Goal: Task Accomplishment & Management: Complete application form

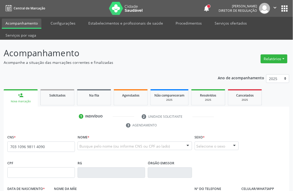
type input "703 1096 9811 4090"
type input "[DATE]"
type input "Maria da Penha da Silva"
type input "(87) 9945-0466"
type input "30"
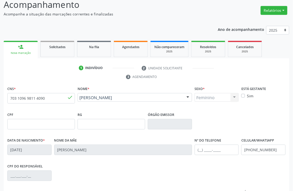
scroll to position [112, 0]
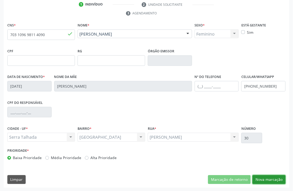
click at [270, 177] on button "Nova marcação" at bounding box center [268, 179] width 33 height 9
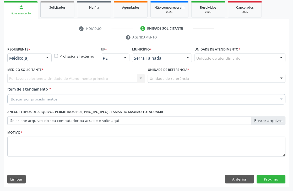
scroll to position [88, 0]
click at [19, 54] on div "Médico(a)" at bounding box center [29, 58] width 44 height 9
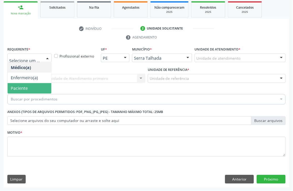
click at [25, 91] on span "Paciente" at bounding box center [19, 89] width 17 height 6
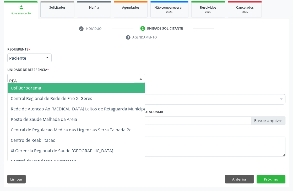
type input "REAB"
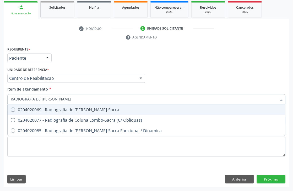
type input "RADIOGRAFIA DE COLUNA LOM"
click at [11, 107] on span "0204020069 - Radiografia de [PERSON_NAME]-Sacra" at bounding box center [147, 110] width 278 height 10
checkbox Lombo-Sacra "true"
click at [116, 59] on div "Requerente * Paciente Médico(a) Enfermeiro(a) Paciente Nenhum resultado encontr…" at bounding box center [146, 56] width 281 height 20
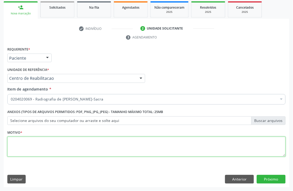
click at [21, 148] on textarea at bounding box center [146, 147] width 278 height 20
type textarea "."
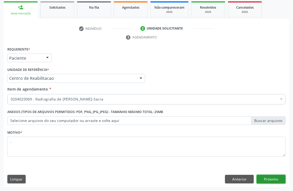
click at [274, 180] on button "Próximo" at bounding box center [271, 179] width 29 height 9
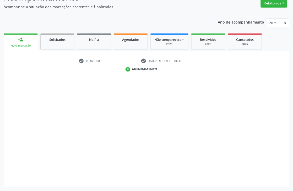
scroll to position [56, 0]
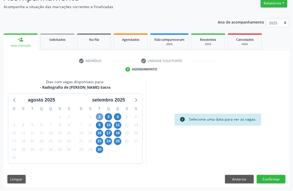
click at [100, 117] on span "2" at bounding box center [99, 116] width 7 height 7
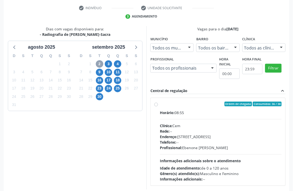
scroll to position [114, 0]
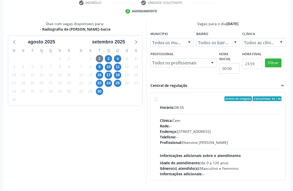
click at [178, 114] on div "Horário: 08:55 Clínica: Cem Rede: -- Endereço: Casa, nº 393, Nossa Senhora da P…" at bounding box center [221, 141] width 122 height 72
click at [158, 101] on input "Ordem de chegada Consumidos: 36 / 38 Horário: 08:55 Clínica: Cem Rede: -- Ender…" at bounding box center [156, 99] width 4 height 5
radio input "true"
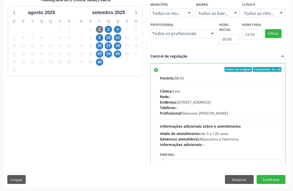
scroll to position [143, 0]
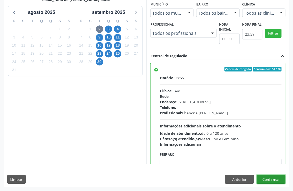
click at [278, 176] on button "Confirmar" at bounding box center [271, 179] width 29 height 9
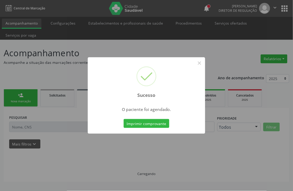
scroll to position [0, 0]
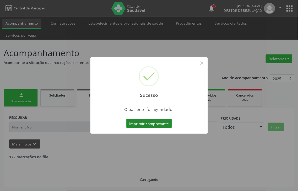
click at [158, 124] on button "Imprimir comprovante" at bounding box center [149, 123] width 46 height 9
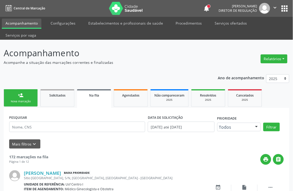
click at [25, 98] on link "person_add Nova marcação" at bounding box center [21, 98] width 34 height 18
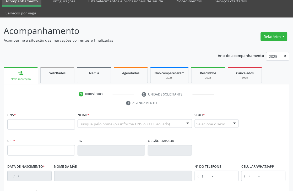
scroll to position [58, 0]
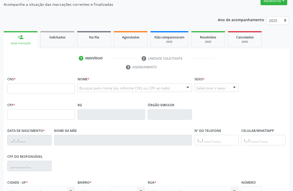
click at [42, 82] on div "CNS *" at bounding box center [41, 84] width 68 height 19
click at [42, 87] on input "text" at bounding box center [41, 89] width 68 height 10
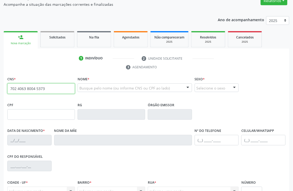
type input "702 4063 8004 5373"
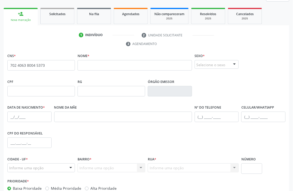
scroll to position [112, 0]
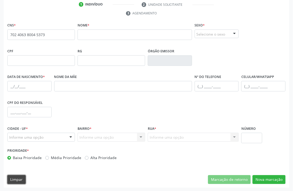
click at [23, 182] on button "Limpar" at bounding box center [16, 179] width 18 height 9
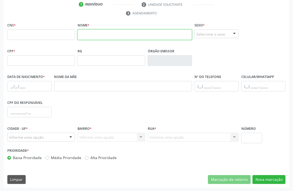
click at [92, 38] on input "text" at bounding box center [134, 35] width 114 height 10
type input "JOYCE ROBERTA"
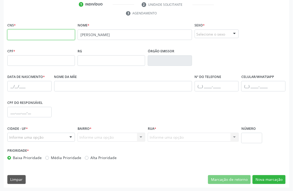
click at [64, 32] on input "text" at bounding box center [41, 35] width 68 height 10
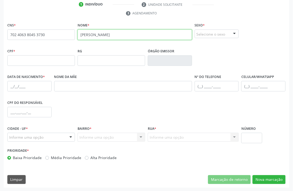
click at [86, 36] on input "JOYCE ROBERTA" at bounding box center [134, 35] width 114 height 10
type input "702 4063 8045 3730"
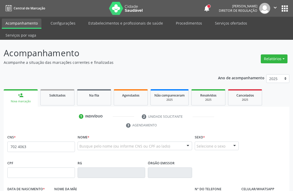
scroll to position [105, 0]
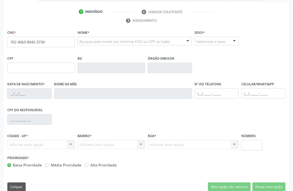
type input "702 4063 8045 3730"
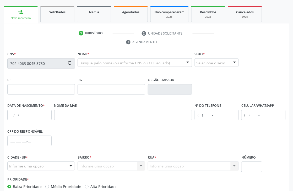
scroll to position [0, 0]
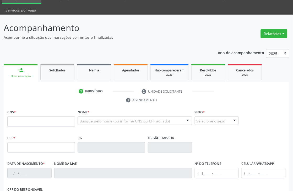
scroll to position [58, 0]
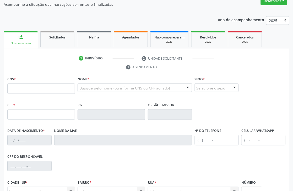
click at [22, 87] on input "text" at bounding box center [41, 89] width 68 height 10
type input "702 4063 8045 3730"
type input "125.714.774-98"
type input "06/12/1996"
type input "Joelma Pereira da Silva"
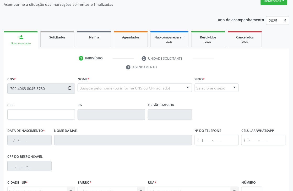
type input "(87) 99934-1560"
type input "39"
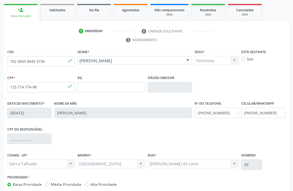
scroll to position [112, 0]
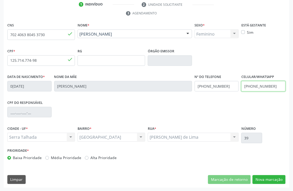
click at [252, 88] on input "(87) 99934-1560" at bounding box center [263, 86] width 44 height 10
click at [218, 88] on input "(87) 99934-1560" at bounding box center [217, 86] width 44 height 10
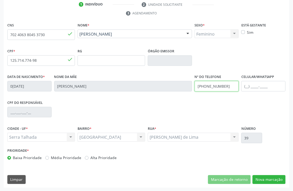
click at [218, 88] on input "(87) 99934-1560" at bounding box center [217, 86] width 44 height 10
click at [221, 99] on div "CPF do responsável" at bounding box center [146, 112] width 281 height 26
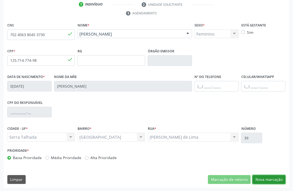
click at [266, 184] on button "Nova marcação" at bounding box center [268, 179] width 33 height 9
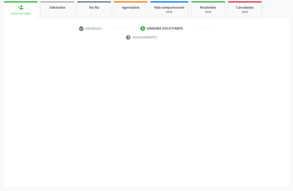
scroll to position [88, 0]
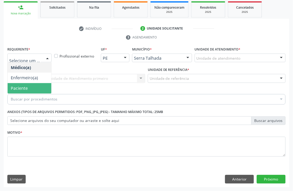
click at [26, 85] on span "Paciente" at bounding box center [30, 88] width 44 height 10
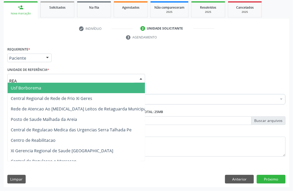
type input "REAB"
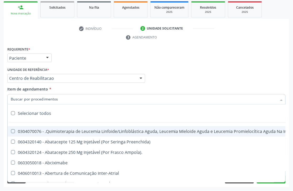
type input "I"
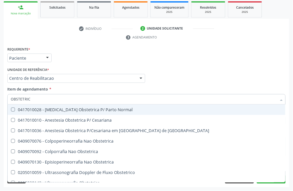
type input "OBSTETRICA"
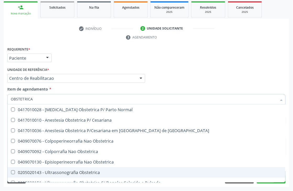
click at [58, 171] on div "0205020143 - Ultrassonografia Obstetrica" at bounding box center [146, 173] width 271 height 4
checkbox Obstetrica "true"
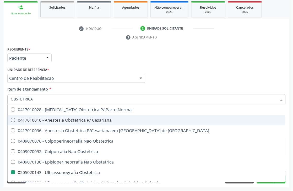
click at [66, 59] on div "Requerente * Paciente Médico(a) Enfermeiro(a) Paciente Nenhum resultado encontr…" at bounding box center [146, 56] width 281 height 20
checkbox Cesariana "true"
checkbox Obstetrica "false"
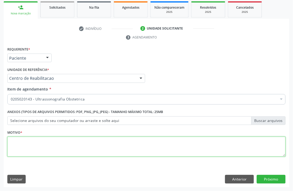
click at [20, 144] on textarea at bounding box center [146, 147] width 278 height 20
type textarea "."
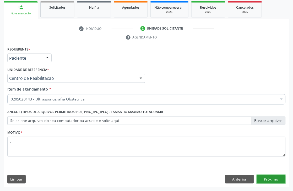
click at [263, 178] on button "Próximo" at bounding box center [271, 179] width 29 height 9
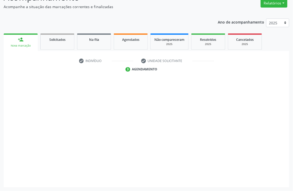
scroll to position [56, 0]
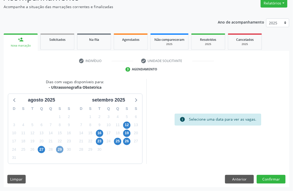
click at [61, 152] on span "29" at bounding box center [59, 149] width 7 height 7
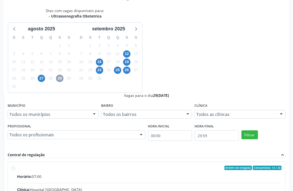
scroll to position [134, 0]
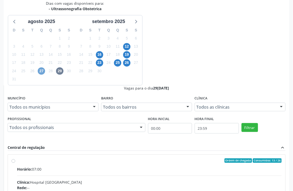
click at [42, 70] on span "27" at bounding box center [41, 71] width 7 height 7
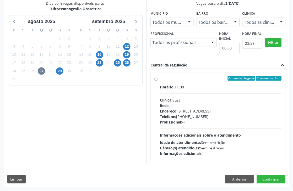
click at [189, 95] on div "Horário: 11:00 Clínica: Sust Rede: -- Endereço: nº 730, N S Penha, Serra Talhad…" at bounding box center [221, 121] width 122 height 72
click at [158, 81] on input "Ordem de chegada Consumidos: 0 / 1 Horário: 11:00 Clínica: Sust Rede: -- Endere…" at bounding box center [156, 78] width 4 height 5
radio input "true"
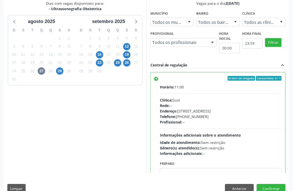
scroll to position [26, 0]
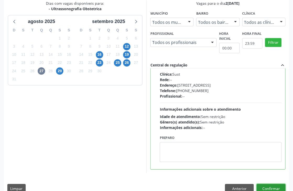
click at [278, 187] on button "Confirmar" at bounding box center [271, 188] width 29 height 9
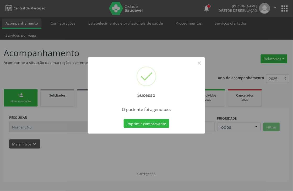
scroll to position [0, 0]
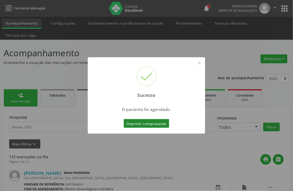
click at [136, 124] on button "Imprimir comprovante" at bounding box center [147, 123] width 46 height 9
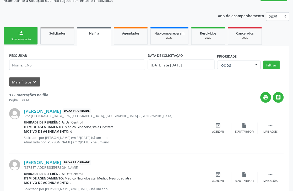
scroll to position [29, 0]
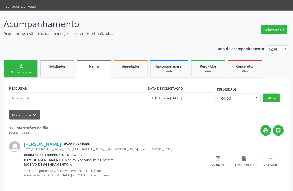
click at [24, 76] on link "person_add Nova marcação" at bounding box center [21, 69] width 34 height 18
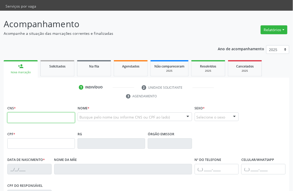
click at [28, 117] on input "text" at bounding box center [41, 118] width 68 height 10
type input "700 5013 7946 9457"
type input "104.548.286-24"
type input "04/01/1995"
type input "Maria Pereira de Lima Manhueira"
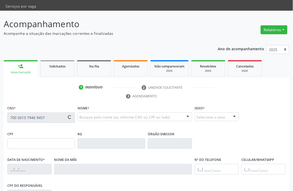
type input "(38) 99132-4288"
type input "702.799.186-15"
type input "225"
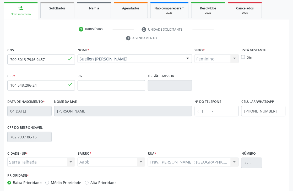
scroll to position [112, 0]
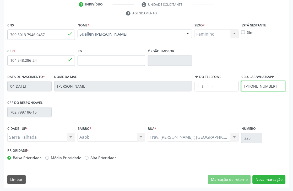
click at [267, 90] on input "(38) 99132-4288" at bounding box center [263, 86] width 44 height 10
click at [242, 121] on div "CPF do responsável 702.799.186-15" at bounding box center [146, 112] width 281 height 26
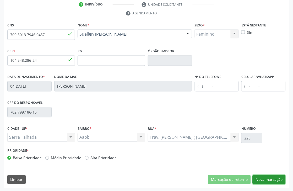
click at [276, 183] on button "Nova marcação" at bounding box center [268, 179] width 33 height 9
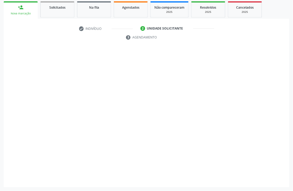
scroll to position [88, 0]
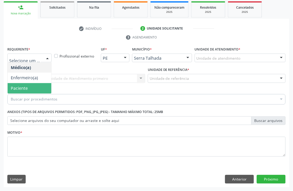
click at [27, 92] on span "Paciente" at bounding box center [30, 88] width 44 height 10
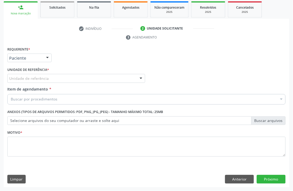
click at [25, 73] on label "Unidade de referência *" at bounding box center [28, 70] width 42 height 8
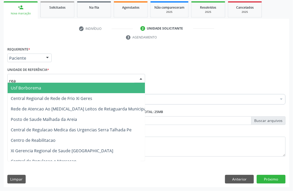
type input "reab"
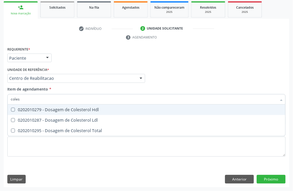
type input "colest"
click at [42, 109] on div "0202010279 - Dosagem de Colesterol Hdl" at bounding box center [146, 110] width 271 height 4
checkbox Hdl "true"
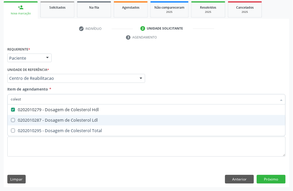
click at [17, 120] on div "0202010287 - Dosagem de Colesterol Ldl" at bounding box center [146, 120] width 271 height 4
checkbox Ldl "true"
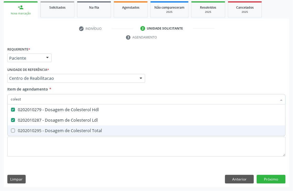
click at [13, 130] on Total at bounding box center [13, 131] width 4 height 4
click at [11, 130] on Total "checkbox" at bounding box center [9, 130] width 3 height 3
checkbox Total "true"
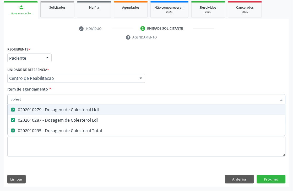
click at [24, 98] on input "colest" at bounding box center [144, 99] width 266 height 10
checkbox Hdl "false"
checkbox Ldl "false"
checkbox Total "false"
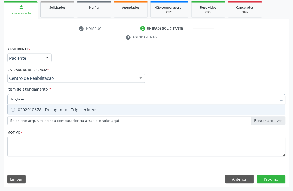
type input "triglicerid"
click at [30, 106] on span "0202010678 - Dosagem de Triglicerideos" at bounding box center [147, 110] width 278 height 10
checkbox Triglicerideos "true"
click at [31, 100] on input "triglicerid" at bounding box center [144, 99] width 266 height 10
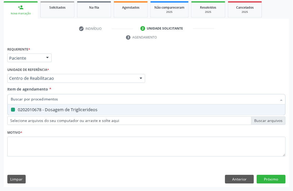
checkbox Triglicerideos "false"
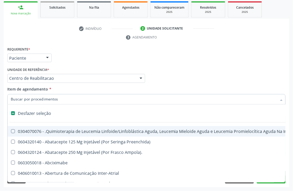
type input "g"
checkbox Linha "true"
checkbox Infusão "true"
checkbox Urostomizados "true"
checkbox Capsula\) "true"
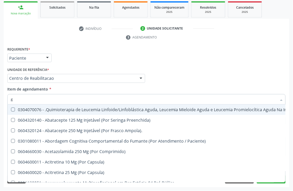
type input "gl"
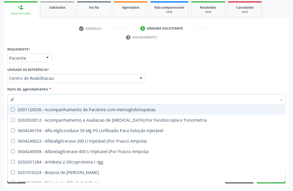
checkbox Triglicerideos "true"
type input "gli"
checkbox Glomerular "true"
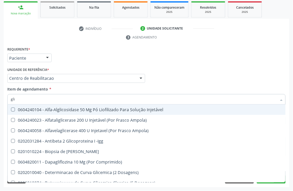
type input "glic"
checkbox Derrames "true"
checkbox Triglicerideos "false"
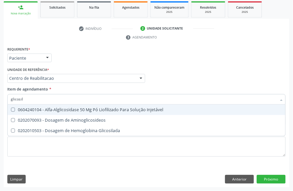
type input "glicosila"
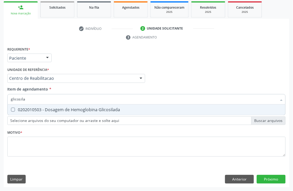
click at [34, 108] on div "0202010503 - Dosagem de Hemoglobina Glicosilada" at bounding box center [146, 110] width 271 height 4
checkbox Glicosilada "true"
click at [38, 102] on input "glicosila" at bounding box center [144, 99] width 266 height 10
type input "gl"
checkbox Glicosilada "false"
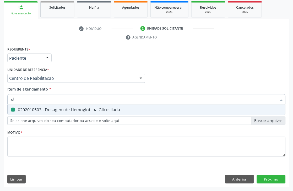
type input "g"
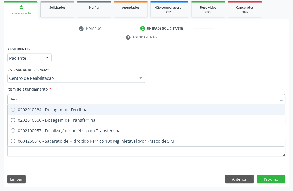
click at [38, 102] on input "ferri" at bounding box center [144, 99] width 266 height 10
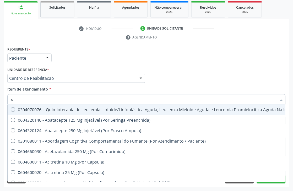
type input "gl"
checkbox Capsula\) "true"
checkbox Pé "true"
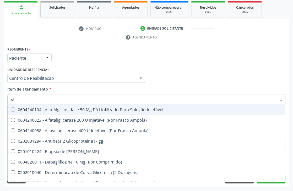
type input "gli"
checkbox Glicosilada "true"
checkbox Triglicerideos "true"
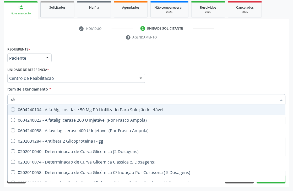
type input "glic"
checkbox Glicosilada "true"
checkbox Triglicerideos "true"
checkbox Quantitativa "false"
checkbox Delgada\) "false"
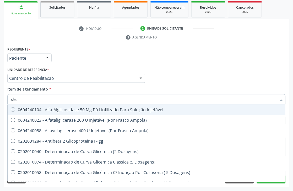
type input "glico"
checkbox Acida "true"
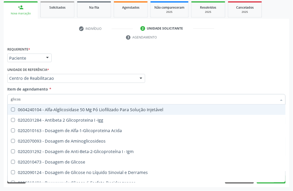
type input "glicosi"
checkbox Acida "true"
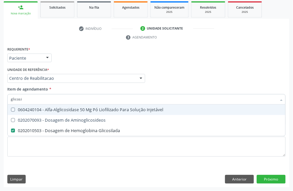
type input "glicosil"
checkbox Injetável "true"
type input "glicosila"
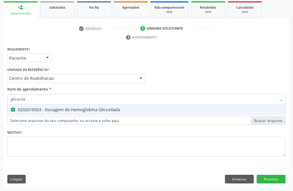
click at [48, 98] on input "glicosila" at bounding box center [144, 99] width 266 height 10
checkbox Glicosilada "false"
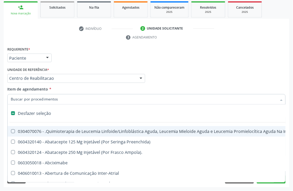
click at [74, 56] on div "Requerente * Paciente Médico(a) Enfermeiro(a) Paciente Nenhum resultado encontr…" at bounding box center [146, 56] width 281 height 20
checkbox Preenchida\) "true"
checkbox Ampola\)\ "true"
checkbox Abciximabe "true"
checkbox Inter-Atrial "true"
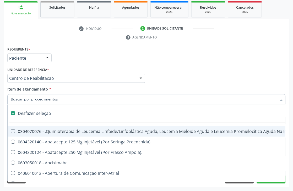
checkbox Valvar "true"
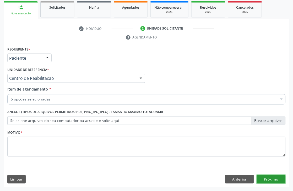
click at [268, 180] on button "Próximo" at bounding box center [271, 179] width 29 height 9
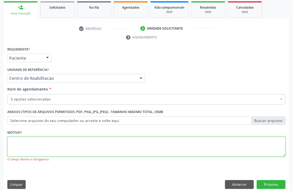
click at [14, 137] on textarea at bounding box center [146, 147] width 278 height 20
type textarea "."
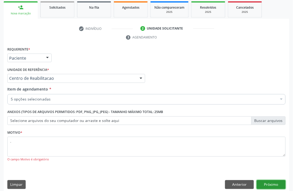
click at [273, 186] on button "Próximo" at bounding box center [271, 184] width 29 height 9
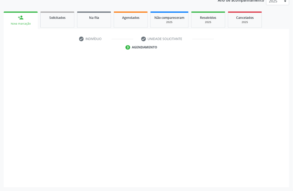
scroll to position [77, 0]
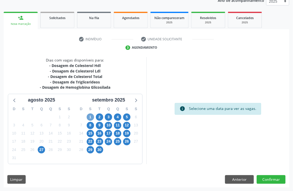
click at [90, 117] on span "1" at bounding box center [90, 117] width 7 height 7
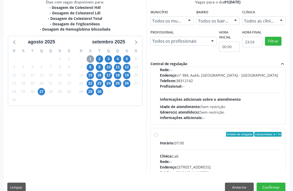
scroll to position [116, 0]
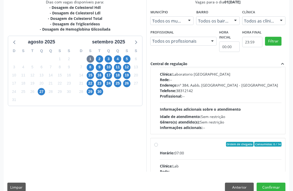
click at [214, 98] on div "Profissional: --" at bounding box center [221, 96] width 122 height 5
click at [158, 55] on input "Ordem de chegada Consumidos: 1 / 14 Horário: 07:00 Clínica: Laboratorio Sao Fra…" at bounding box center [156, 53] width 4 height 5
radio input "true"
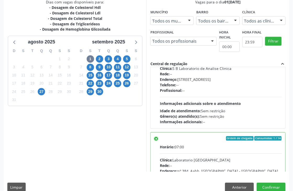
scroll to position [20, 0]
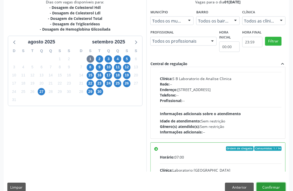
click at [268, 186] on button "Confirmar" at bounding box center [271, 187] width 29 height 9
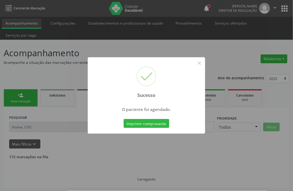
scroll to position [0, 0]
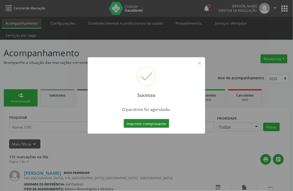
click at [142, 119] on button "Imprimir comprovante" at bounding box center [147, 123] width 46 height 9
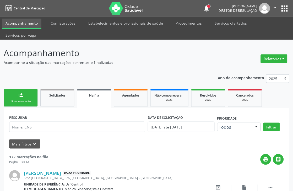
click at [24, 101] on div "Nova marcação" at bounding box center [21, 101] width 26 height 4
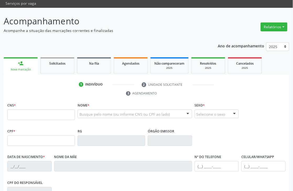
scroll to position [87, 0]
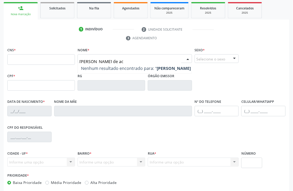
type input "katia maria araujo de aci"
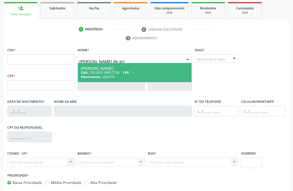
click at [95, 71] on div "CNS: 708 0023 3905 7728 CPF: --" at bounding box center [135, 72] width 108 height 4
type input "708 0023 3905 7728"
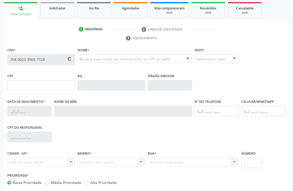
type input "25/06/1962"
type input "Maria Figueiredo de Araújo"
type input "(87) 8783-0709"
type input "908"
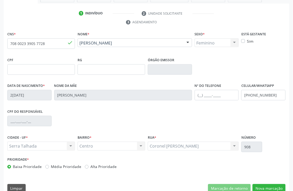
scroll to position [112, 0]
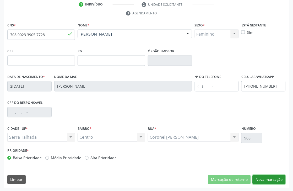
click at [259, 182] on button "Nova marcação" at bounding box center [268, 179] width 33 height 9
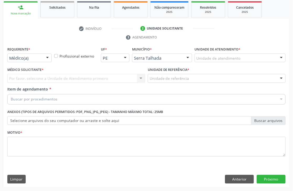
scroll to position [88, 0]
click at [34, 52] on div "Requerente * Médico(a) Médico(a) Enfermeiro(a) Paciente Nenhum resultado encont…" at bounding box center [29, 54] width 44 height 17
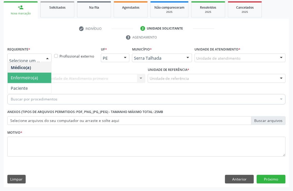
click at [33, 83] on span "Paciente" at bounding box center [30, 88] width 44 height 10
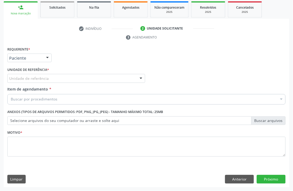
click at [38, 73] on label "Unidade de referência *" at bounding box center [28, 70] width 42 height 8
type input "reab"
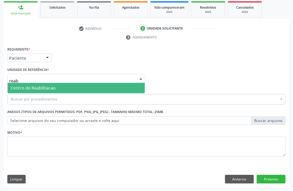
click at [15, 85] on span "Centro de Reabilitacao" at bounding box center [33, 88] width 45 height 6
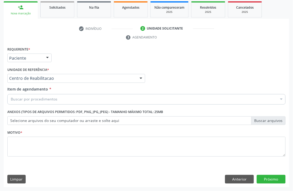
click at [25, 102] on div "Buscar por procedimentos" at bounding box center [146, 99] width 278 height 10
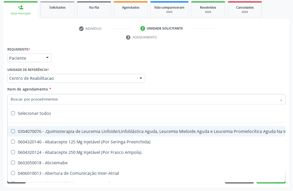
click at [27, 98] on input "Item de agendamento *" at bounding box center [144, 99] width 266 height 10
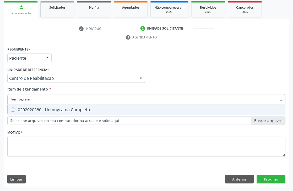
type input "hemograma"
click at [43, 108] on div "0202020380 - Hemograma Completo" at bounding box center [146, 110] width 271 height 4
checkbox Completo "true"
click at [41, 96] on input "hemograma" at bounding box center [144, 99] width 266 height 10
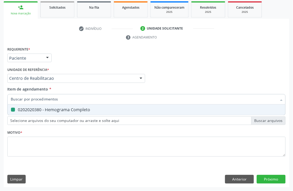
checkbox Completo "false"
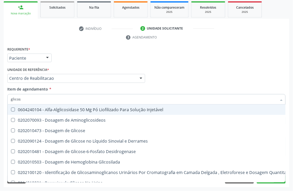
type input "glicose"
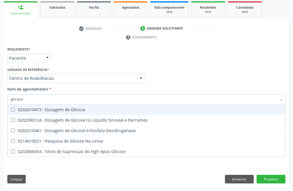
click at [44, 106] on span "0202010473 - Dosagem de Glicose" at bounding box center [147, 110] width 278 height 10
checkbox Glicose "true"
click at [41, 101] on input "glicose" at bounding box center [144, 99] width 266 height 10
checkbox Glicose "false"
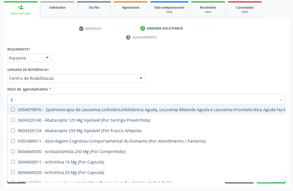
type input "gl"
checkbox Oftalmológica "true"
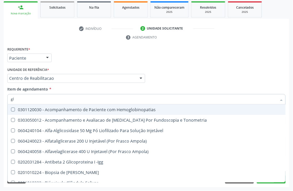
type input "gli"
checkbox \(Confirmatorio\) "true"
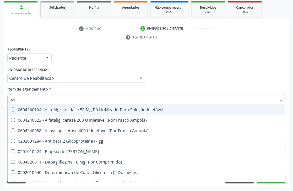
type input "glic"
checkbox Aminoglicosideos "true"
checkbox Glicose "false"
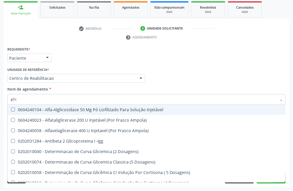
type input "glico"
checkbox Dosagens\) "true"
checkbox Glicose "false"
type input "glicos"
checkbox Ampola\) "true"
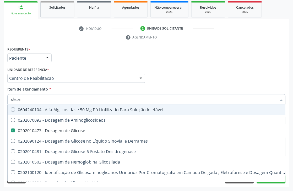
type input "glicosi"
checkbox Glicose "false"
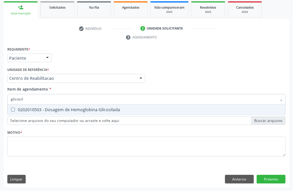
type input "glicosila"
click at [28, 110] on div "0202010503 - Dosagem de Hemoglobina Glicosilada" at bounding box center [146, 110] width 271 height 4
checkbox Glicosilada "true"
type input "glicosila"
click at [41, 135] on div "Requerente * Paciente Médico(a) Enfermeiro(a) Paciente Nenhum resultado encontr…" at bounding box center [146, 105] width 278 height 119
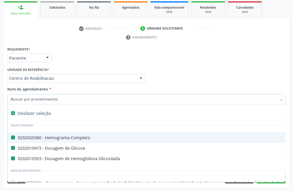
type input "u"
checkbox Completo "false"
checkbox Glicose "false"
checkbox Glicosilada "false"
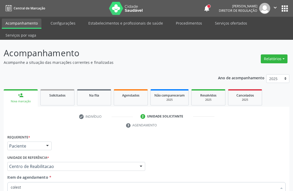
scroll to position [88, 0]
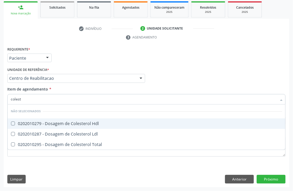
click at [31, 122] on div "0202010279 - Dosagem de Colesterol Hdl" at bounding box center [146, 124] width 271 height 4
checkbox Hdl "true"
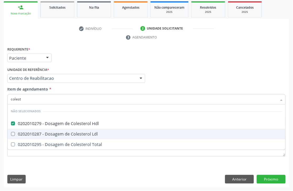
click at [31, 134] on div "0202010287 - Dosagem de Colesterol Ldl" at bounding box center [146, 134] width 271 height 4
checkbox Ldl "true"
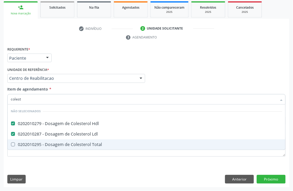
click at [40, 143] on div "0202010295 - Dosagem de Colesterol Total" at bounding box center [146, 145] width 271 height 4
checkbox Total "true"
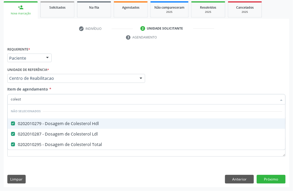
click at [23, 100] on input "colest" at bounding box center [144, 99] width 266 height 10
type input "trigl"
checkbox Hdl "false"
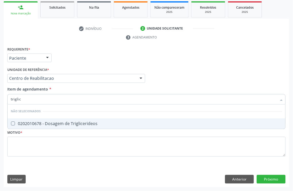
type input "triglice"
click at [28, 122] on div "0202010678 - Dosagem de Triglicerideos" at bounding box center [146, 124] width 271 height 4
checkbox Triglicerideos "true"
click at [28, 99] on input "triglice" at bounding box center [144, 99] width 266 height 10
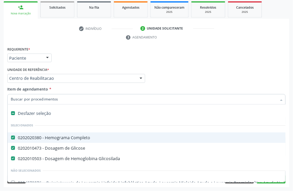
type input "t"
checkbox Glicosilada "false"
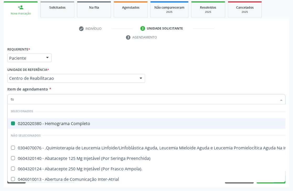
type input "tsh"
checkbox Completo "false"
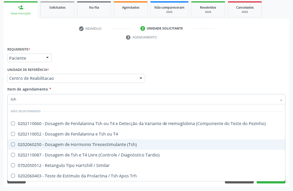
click at [100, 143] on div "0202060250 - Dosagem de Hormonio Tireoestimulante (Tsh)" at bounding box center [146, 145] width 271 height 4
checkbox \(Tsh\) "true"
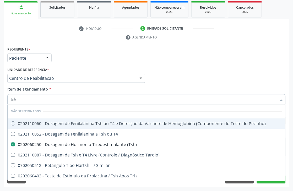
click at [24, 97] on input "tsh" at bounding box center [144, 99] width 266 height 10
type input "t4"
checkbox Pezinho\) "false"
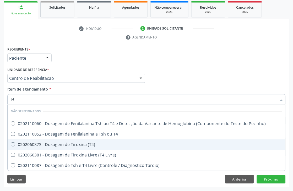
click at [84, 143] on div "0202060373 - Dosagem de Tiroxina (T4)" at bounding box center [146, 145] width 271 height 4
checkbox \(T4\) "true"
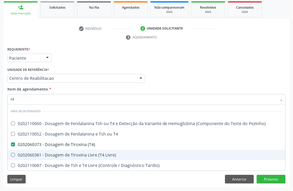
click at [88, 150] on span "0202060381 - Dosagem de Tiroxina Livre (T4 Livre)" at bounding box center [147, 155] width 278 height 10
checkbox Livre\) "true"
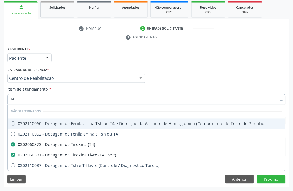
click at [15, 98] on input "t4" at bounding box center [144, 99] width 266 height 10
checkbox Pezinho\) "true"
checkbox T4 "true"
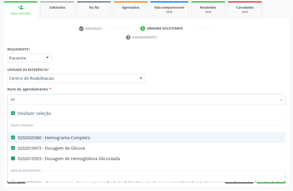
type input "ana"
checkbox Completo "false"
checkbox Glicosilada "false"
checkbox Glicose "false"
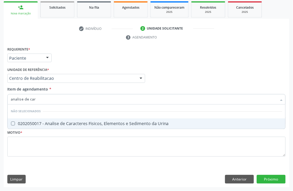
type input "analise de cara"
click at [34, 126] on div "0202050017 - Analise de Caracteres Fisicos, Elementos e Sedimento da Urina" at bounding box center [146, 124] width 271 height 4
checkbox Urina "true"
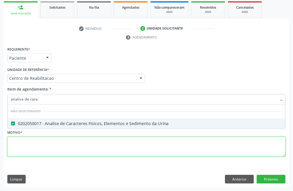
click at [32, 144] on div "Requerente * Paciente Médico(a) Enfermeiro(a) Paciente Nenhum resultado encontr…" at bounding box center [146, 105] width 278 height 119
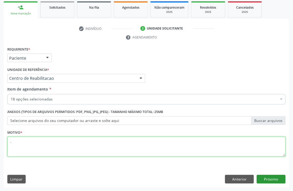
type textarea "."
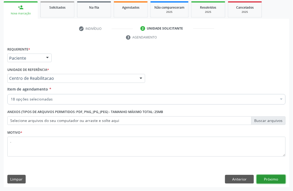
click at [274, 182] on button "Próximo" at bounding box center [271, 179] width 29 height 9
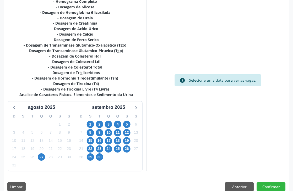
scroll to position [149, 0]
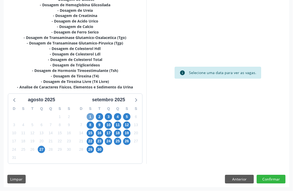
click at [91, 118] on span "1" at bounding box center [90, 116] width 7 height 7
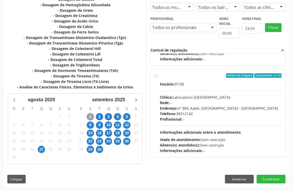
scroll to position [87, 0]
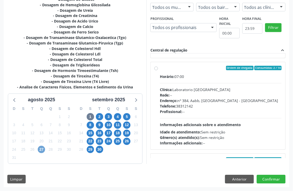
click at [41, 147] on span "27" at bounding box center [41, 149] width 7 height 7
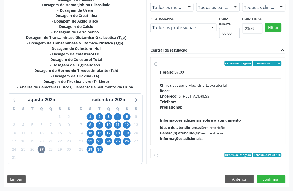
click at [209, 98] on div "Endereço: nº 531, Nossa Senhora da Pen, Serra Talhada - PE" at bounding box center [221, 96] width 122 height 5
click at [158, 66] on input "Ordem de chegada Consumidos: 21 / 24 Horário: 07:00 Clínica: Labgene Medicina L…" at bounding box center [156, 63] width 4 height 5
radio input "true"
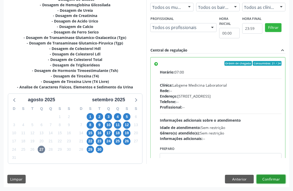
click at [266, 179] on button "Confirmar" at bounding box center [271, 179] width 29 height 9
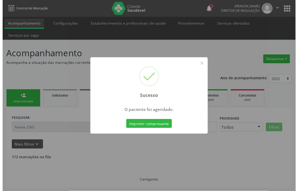
scroll to position [0, 0]
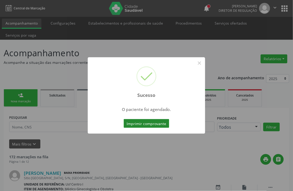
click at [153, 124] on button "Imprimir comprovante" at bounding box center [147, 123] width 46 height 9
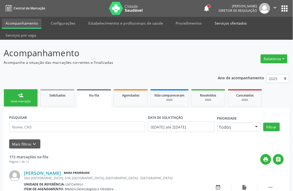
click at [222, 23] on link "Serviços ofertados" at bounding box center [231, 23] width 40 height 9
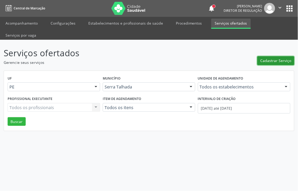
click at [268, 58] on span "Cadastrar Serviço" at bounding box center [275, 60] width 31 height 5
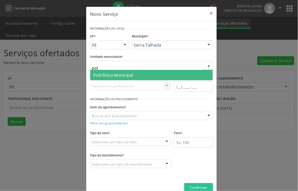
type input "poli"
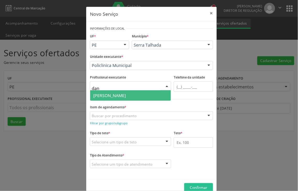
type input "dani"
click at [126, 95] on span "Daniely Cristina Terto Carvalho" at bounding box center [109, 96] width 32 height 6
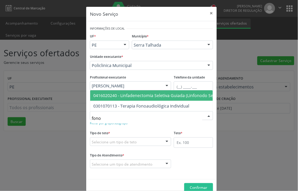
type input "fonoa"
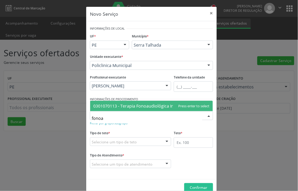
click at [123, 109] on span "0301070113 - Terapia Fonoaudiológica Individual" at bounding box center [151, 106] width 123 height 10
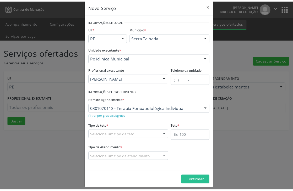
scroll to position [11, 0]
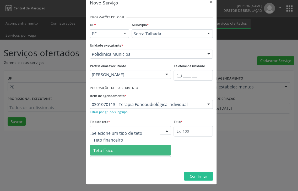
click at [111, 152] on span "Teto físico" at bounding box center [130, 150] width 81 height 10
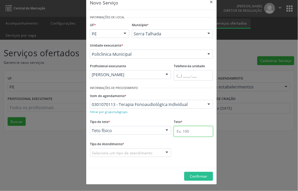
click at [180, 132] on input "text" at bounding box center [193, 131] width 39 height 10
type input "4"
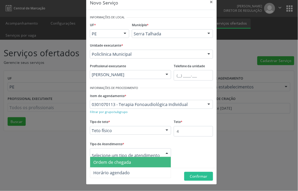
click at [117, 165] on span "Ordem de chegada" at bounding box center [130, 162] width 81 height 10
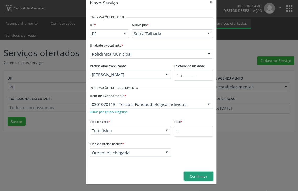
click at [196, 175] on span "Confirmar" at bounding box center [199, 176] width 18 height 5
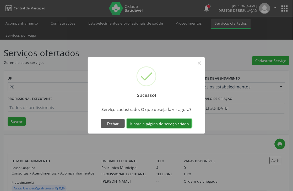
click at [170, 122] on button "Ir para a página do serviço criado" at bounding box center [159, 123] width 65 height 9
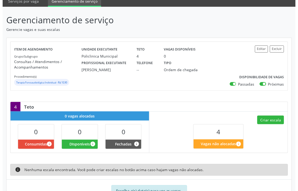
scroll to position [54, 0]
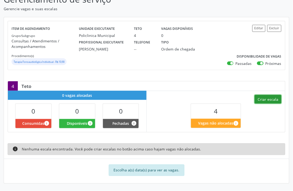
click at [262, 102] on button "Criar escala" at bounding box center [267, 99] width 27 height 9
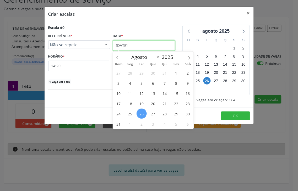
click at [140, 44] on input "26/08/2025" at bounding box center [144, 45] width 62 height 10
click at [189, 56] on icon at bounding box center [189, 58] width 4 height 4
select select "8"
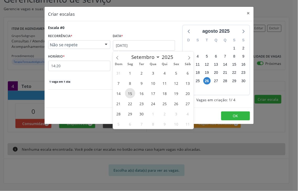
click at [130, 94] on span "15" at bounding box center [130, 93] width 10 height 10
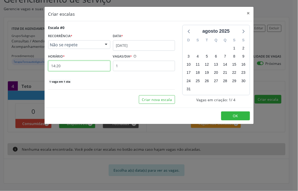
click at [77, 69] on input "14:20" at bounding box center [79, 66] width 62 height 10
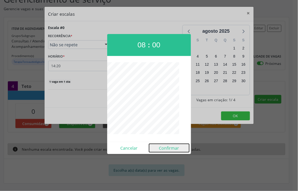
click at [164, 148] on button "Confirmar" at bounding box center [169, 148] width 40 height 8
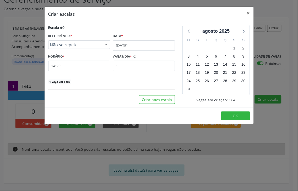
type input "08:00"
click at [132, 69] on input "1" at bounding box center [144, 66] width 62 height 10
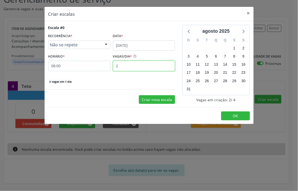
type input "2"
click at [164, 102] on button "Criar nova escala" at bounding box center [157, 99] width 36 height 9
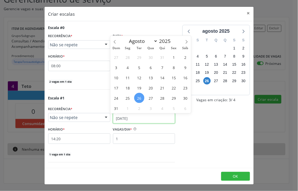
click at [131, 119] on input "26/08/2025" at bounding box center [144, 118] width 62 height 10
click at [186, 40] on icon at bounding box center [187, 42] width 4 height 4
select select "8"
click at [141, 76] on span "16" at bounding box center [139, 78] width 10 height 10
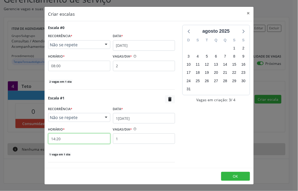
click at [59, 139] on input "14:20" at bounding box center [79, 139] width 62 height 10
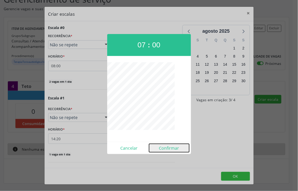
click at [165, 149] on button "Confirmar" at bounding box center [169, 148] width 40 height 8
type input "07:00"
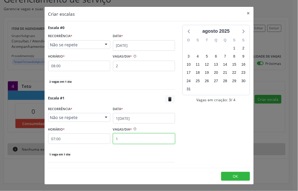
click at [122, 139] on input "1" at bounding box center [144, 139] width 62 height 10
type input "2"
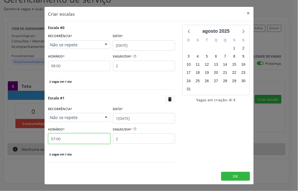
click at [74, 137] on input "07:00" at bounding box center [79, 139] width 62 height 10
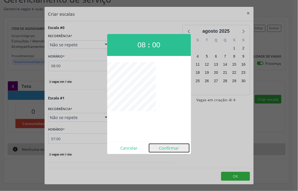
click at [167, 146] on button "Confirmar" at bounding box center [169, 148] width 40 height 8
type input "08:00"
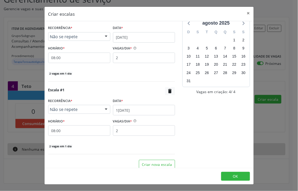
scroll to position [13, 0]
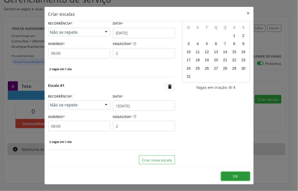
click at [237, 175] on span "OK" at bounding box center [235, 176] width 5 height 5
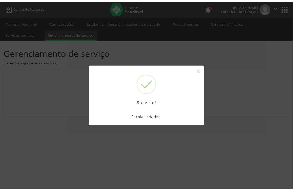
scroll to position [0, 0]
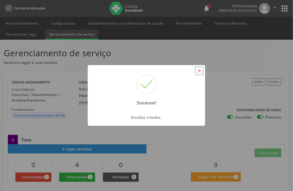
click at [202, 70] on button "×" at bounding box center [199, 70] width 9 height 9
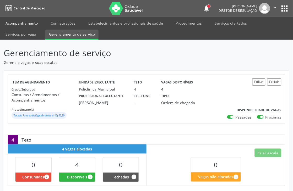
click at [10, 22] on link "Acompanhamento" at bounding box center [22, 23] width 40 height 9
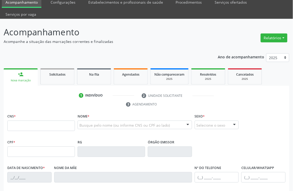
scroll to position [87, 0]
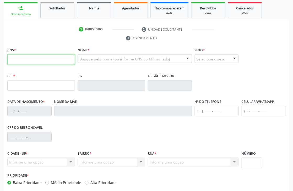
click at [33, 59] on input "text" at bounding box center [41, 59] width 68 height 10
type input "898 0048 9951 1525"
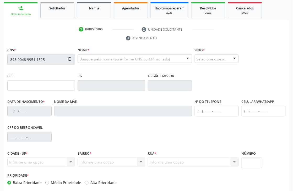
type input "345.573.694-72"
type input "03/08/1958"
type input "Marina Rosa da Silva"
type input "(87) 99655-6110"
type input "345.573.774-91"
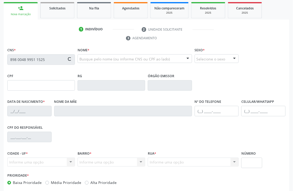
type input "30"
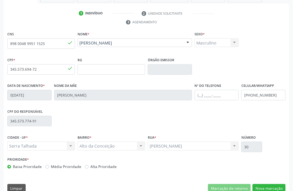
scroll to position [112, 0]
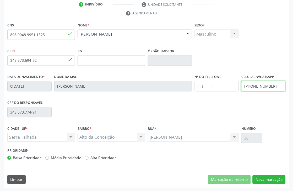
click at [263, 85] on input "(87) 99655-6110" at bounding box center [263, 86] width 44 height 10
type input "("
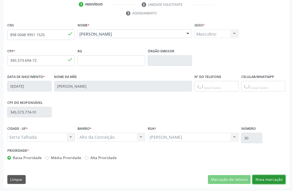
click at [266, 176] on button "Nova marcação" at bounding box center [268, 179] width 33 height 9
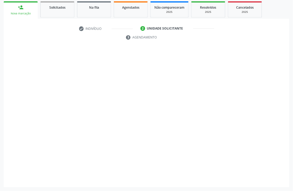
scroll to position [88, 0]
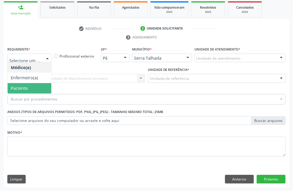
click at [21, 92] on span "Paciente" at bounding box center [30, 88] width 44 height 10
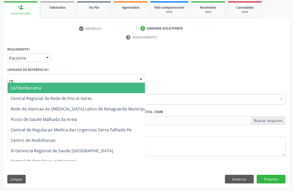
type input "rea"
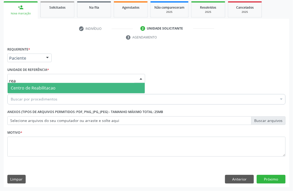
click at [34, 87] on span "Centro de Reabilitacao" at bounding box center [33, 88] width 45 height 6
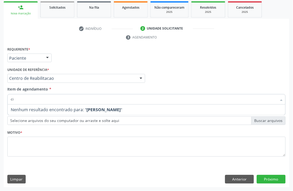
type input "c"
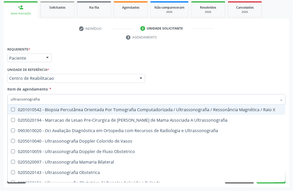
type input "ultrassonografia"
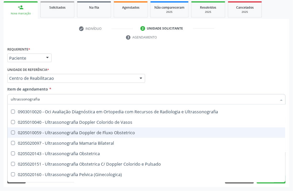
scroll to position [29, 0]
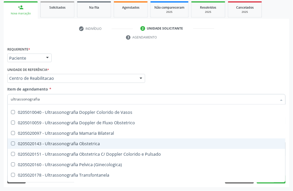
click at [69, 140] on span "0205020143 - Ultrassonografia Obstetrica" at bounding box center [147, 143] width 278 height 10
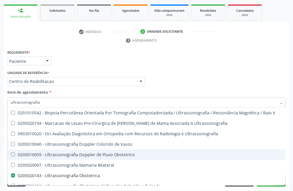
scroll to position [87, 0]
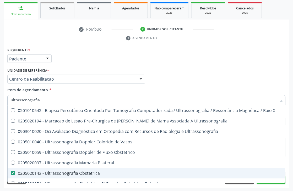
click at [40, 172] on div "0205020143 - Ultrassonografia Obstetrica" at bounding box center [146, 173] width 271 height 4
checkbox Obstetrica "false"
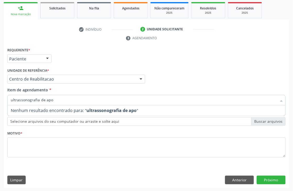
type input "ultrassonografia de ap"
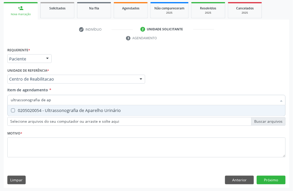
click at [56, 109] on div "0205020054 - Ultrassonografia de Aparelho Urinário" at bounding box center [146, 111] width 271 height 4
checkbox Urinário "true"
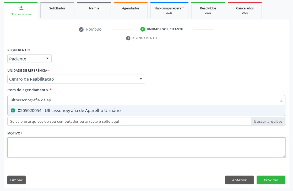
click at [27, 148] on div "Requerente * Paciente Médico(a) Enfermeiro(a) Paciente Nenhum resultado encontr…" at bounding box center [146, 105] width 278 height 119
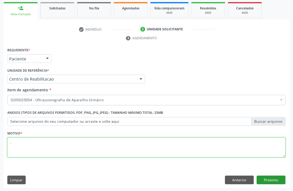
type textarea "."
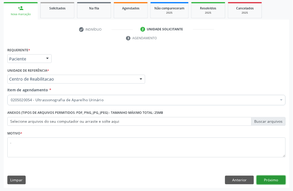
click at [270, 176] on button "Próximo" at bounding box center [271, 180] width 29 height 9
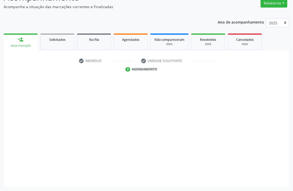
scroll to position [56, 0]
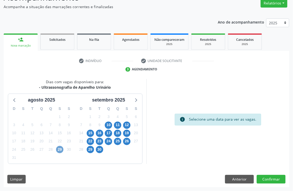
click at [60, 150] on span "29" at bounding box center [59, 149] width 7 height 7
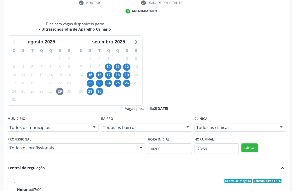
click at [15, 179] on input "Ordem de chegada Consumidos: 14 / 26 Horário: 07:00 Clínica: Hospital Sao Franc…" at bounding box center [14, 181] width 4 height 5
radio input "true"
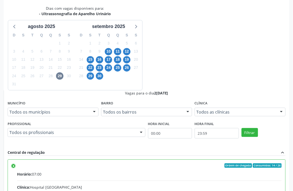
scroll to position [143, 0]
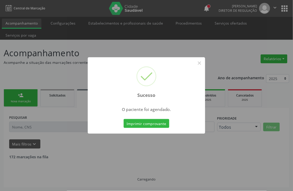
scroll to position [0, 0]
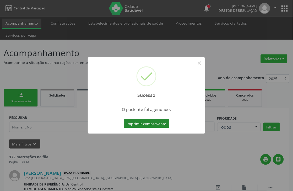
click at [155, 120] on button "Imprimir comprovante" at bounding box center [147, 123] width 46 height 9
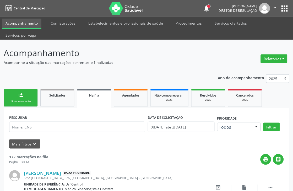
click at [22, 102] on div "Nova marcação" at bounding box center [21, 101] width 26 height 4
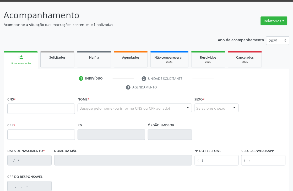
scroll to position [87, 0]
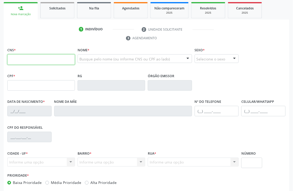
click at [34, 60] on input "text" at bounding box center [41, 59] width 68 height 10
type input "898 0063 6874 1106"
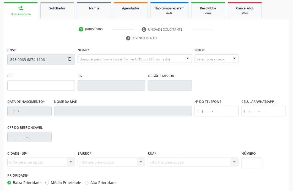
type input "003.322.504-40"
type input "17/06/2024"
type input "Ana Klébia de Lima Vieira"
type input "(87) 99986-8718"
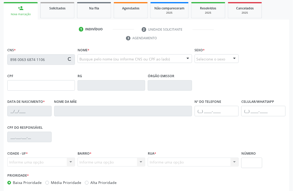
type input "107"
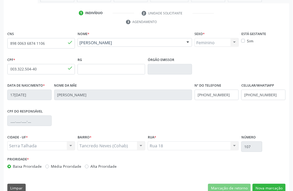
scroll to position [112, 0]
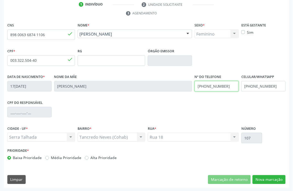
click at [218, 86] on input "(87) 99986-8718" at bounding box center [217, 86] width 44 height 10
click at [265, 90] on input "(87) 99986-8718" at bounding box center [263, 86] width 44 height 10
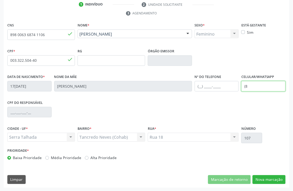
type input "("
click at [236, 76] on div "Nº do Telefone" at bounding box center [217, 82] width 44 height 19
click at [268, 177] on button "Nova marcação" at bounding box center [268, 179] width 33 height 9
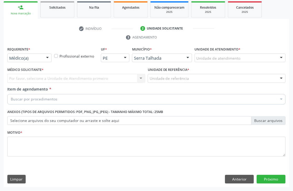
scroll to position [88, 0]
click at [22, 61] on div "Médico(a)" at bounding box center [29, 58] width 44 height 9
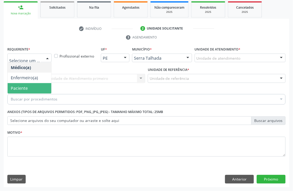
click at [23, 89] on span "Paciente" at bounding box center [19, 89] width 17 height 6
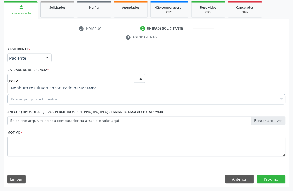
type input "rea"
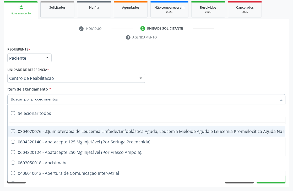
click at [75, 46] on div "Requerente * Paciente Médico(a) Enfermeiro(a) Paciente Nenhum resultado encontr…" at bounding box center [146, 56] width 281 height 20
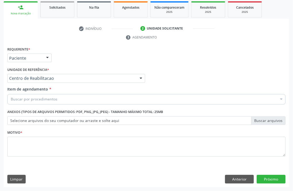
click at [41, 90] on span "Item de agendamento" at bounding box center [27, 89] width 41 height 5
click at [11, 94] on input "Item de agendamento *" at bounding box center [11, 99] width 0 height 10
click at [41, 98] on input "Item de agendamento *" at bounding box center [144, 99] width 266 height 10
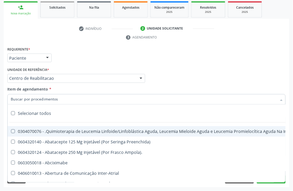
click at [73, 64] on div "Requerente * Paciente Médico(a) Enfermeiro(a) Paciente Nenhum resultado encontr…" at bounding box center [146, 56] width 281 height 20
click at [119, 60] on div "Requerente * Paciente Médico(a) Enfermeiro(a) Paciente Nenhum resultado encontr…" at bounding box center [146, 56] width 281 height 20
click at [88, 70] on div "Unidade de referência * Centro de Reabilitacao Usf do Mutirao Usf Cohab Usf Cai…" at bounding box center [76, 74] width 138 height 17
click at [60, 61] on div "Requerente * Paciente Médico(a) Enfermeiro(a) Paciente Nenhum resultado encontr…" at bounding box center [146, 56] width 281 height 20
click at [62, 52] on div "Requerente * Paciente Médico(a) Enfermeiro(a) Paciente Nenhum resultado encontr…" at bounding box center [146, 56] width 281 height 20
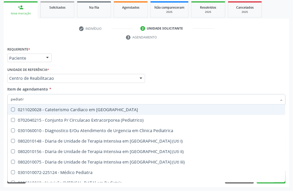
type input "pediatra"
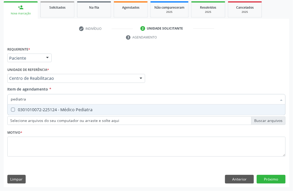
click at [46, 108] on div "0301010072-225124 - Médico Pediatra" at bounding box center [146, 110] width 271 height 4
checkbox Pediatra "true"
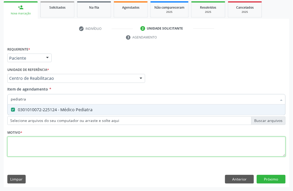
click at [40, 150] on div "Requerente * Paciente Médico(a) Enfermeiro(a) Paciente Nenhum resultado encontr…" at bounding box center [146, 105] width 278 height 119
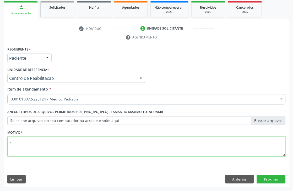
type textarea "."
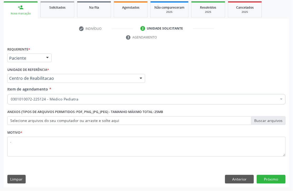
click at [274, 184] on div "Requerente * Paciente Médico(a) Enfermeiro(a) Paciente Nenhum resultado encontr…" at bounding box center [146, 117] width 285 height 142
click at [275, 179] on button "Próximo" at bounding box center [271, 179] width 29 height 9
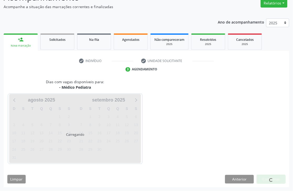
scroll to position [56, 0]
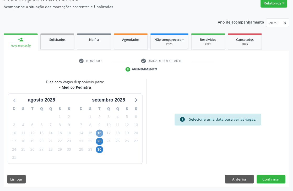
click at [101, 131] on span "16" at bounding box center [99, 133] width 7 height 7
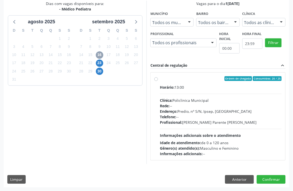
scroll to position [134, 0]
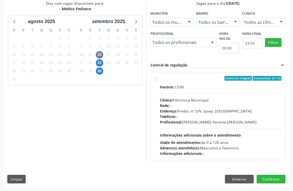
click at [182, 104] on div "Rede: --" at bounding box center [221, 105] width 122 height 5
click at [158, 81] on input "Ordem de chegada Consumidos: 20 / 25 Horário: 13:00 Clínica: Policlinica Munici…" at bounding box center [156, 78] width 4 height 5
radio input "true"
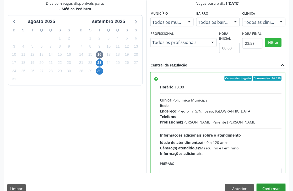
click at [266, 189] on button "Confirmar" at bounding box center [271, 188] width 29 height 9
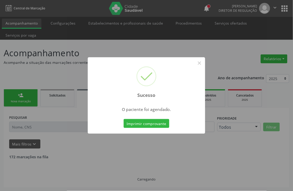
scroll to position [0, 0]
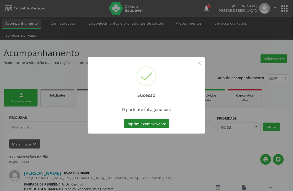
click at [140, 124] on button "Imprimir comprovante" at bounding box center [147, 123] width 46 height 9
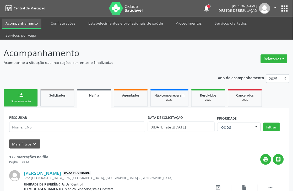
click at [21, 105] on link "person_add Nova marcação" at bounding box center [21, 98] width 34 height 18
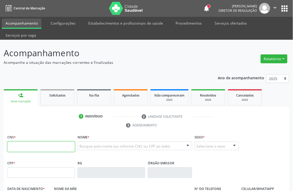
click at [30, 146] on input "text" at bounding box center [41, 147] width 68 height 10
paste input "898 0034 3632 8598"
type input "898 0034 3632 8598"
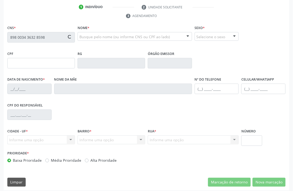
scroll to position [112, 0]
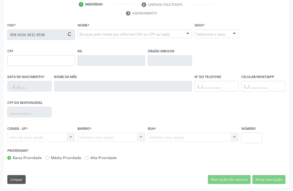
type input "04/08/2003"
type input "Alessandra Campos Tavares de Souza"
type input "(87) 99999-9999"
type input "17"
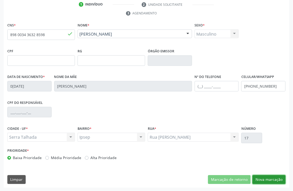
click at [262, 179] on button "Nova marcação" at bounding box center [268, 179] width 33 height 9
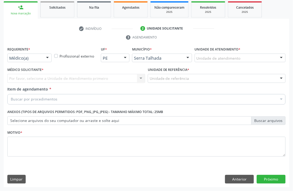
scroll to position [88, 0]
click at [27, 54] on div "Médico(a)" at bounding box center [29, 58] width 44 height 9
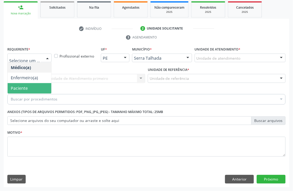
click at [25, 88] on span "Paciente" at bounding box center [19, 89] width 17 height 6
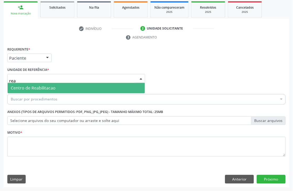
type input "reab"
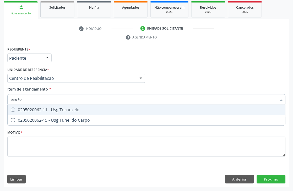
type input "usg tor"
click at [69, 112] on div "0205020062-11 - Usg Tornozelo" at bounding box center [146, 110] width 271 height 4
checkbox Tornozelo "true"
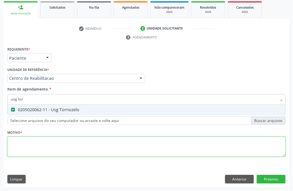
click at [52, 144] on div "Requerente * Paciente Médico(a) Enfermeiro(a) Paciente Nenhum resultado encontr…" at bounding box center [146, 105] width 278 height 119
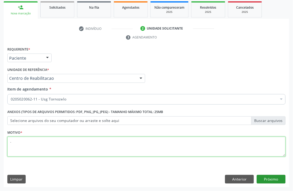
type textarea "."
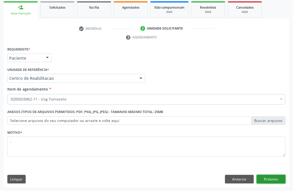
click at [270, 180] on button "Próximo" at bounding box center [271, 179] width 29 height 9
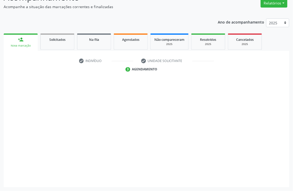
scroll to position [56, 0]
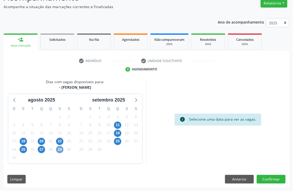
click at [58, 148] on span "29" at bounding box center [59, 149] width 7 height 7
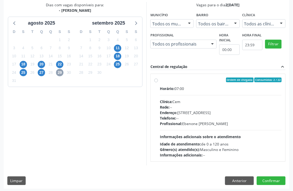
scroll to position [134, 0]
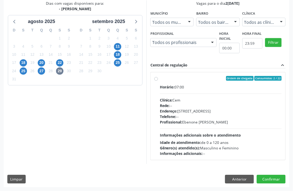
click at [201, 93] on div "Horário: 07:00 Clínica: Cem Rede: -- Endereço: Casa, nº 393, Nossa Senhora da P…" at bounding box center [221, 121] width 122 height 72
click at [158, 81] on input "Ordem de chegada Consumidos: 2 / 22 Horário: 07:00 Clínica: Cem Rede: -- Endere…" at bounding box center [156, 78] width 4 height 5
radio input "true"
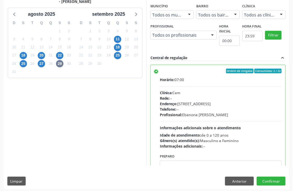
scroll to position [143, 0]
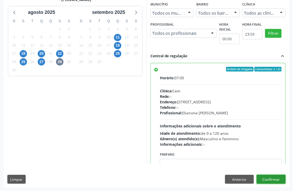
click at [280, 180] on button "Confirmar" at bounding box center [271, 179] width 29 height 9
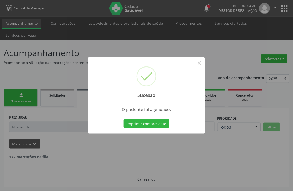
scroll to position [0, 0]
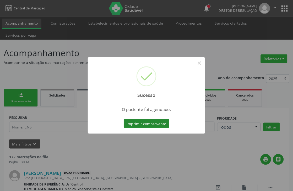
click at [159, 126] on button "Imprimir comprovante" at bounding box center [147, 123] width 46 height 9
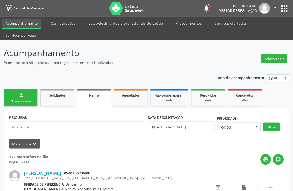
click at [27, 107] on ul "person_add Nova marcação Solicitados Na fila Agendados Não compareceram 2025 Re…" at bounding box center [146, 98] width 285 height 20
click at [27, 102] on div "Nova marcação" at bounding box center [21, 101] width 26 height 4
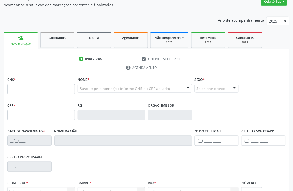
scroll to position [58, 0]
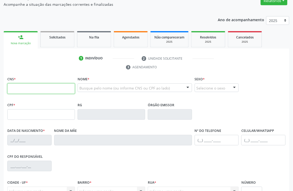
click at [33, 85] on input "text" at bounding box center [41, 89] width 68 height 10
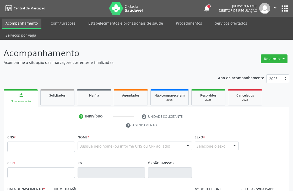
scroll to position [58, 0]
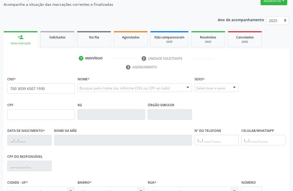
type input "700 3039 6507 1930"
type input "056.937.544-48"
type input "1[DATE]"
type input "[PERSON_NAME]"
type input "[PHONE_NUMBER]"
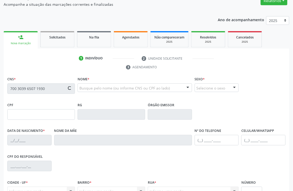
type input "165.764.624-68"
type input "122"
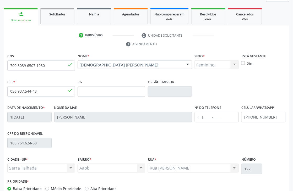
scroll to position [112, 0]
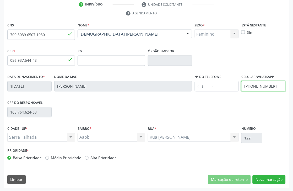
click at [265, 87] on input "[PHONE_NUMBER]" at bounding box center [263, 86] width 44 height 10
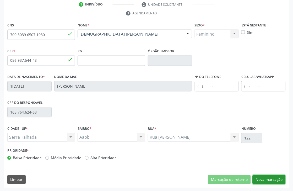
click at [269, 182] on button "Nova marcação" at bounding box center [268, 179] width 33 height 9
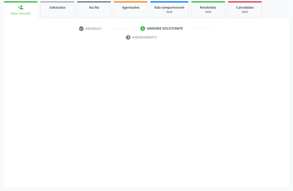
scroll to position [88, 0]
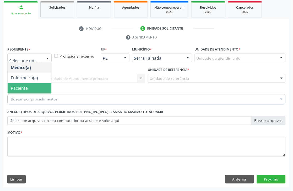
click at [24, 86] on span "Paciente" at bounding box center [19, 89] width 17 height 6
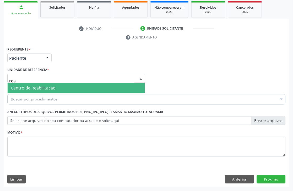
type input "reab"
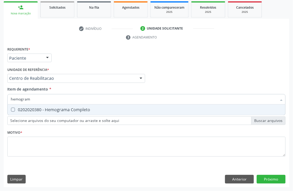
type input "hemograma"
click at [25, 109] on div "0202020380 - Hemograma Completo" at bounding box center [146, 110] width 271 height 4
checkbox Completo "true"
click at [25, 97] on input "hemograma" at bounding box center [144, 99] width 266 height 10
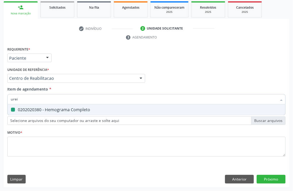
type input "ureia"
checkbox Completo "false"
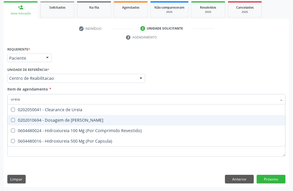
click at [30, 120] on div "0202010694 - Dosagem de [PERSON_NAME]" at bounding box center [146, 120] width 271 height 4
checkbox Ureia "true"
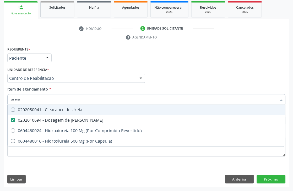
click at [22, 100] on input "ureia" at bounding box center [144, 99] width 266 height 10
checkbox Ureia "false"
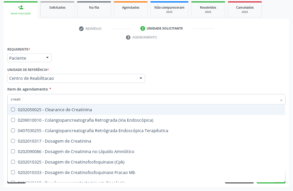
type input "creatin"
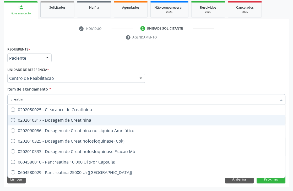
click at [29, 122] on span "0202010317 - Dosagem de Creatinina" at bounding box center [147, 120] width 278 height 10
checkbox Creatinina "true"
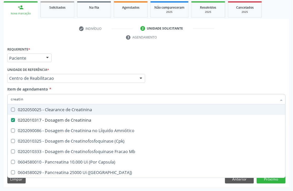
click at [29, 98] on input "creatin" at bounding box center [144, 99] width 266 height 10
type input "cole"
checkbox Creatinina "false"
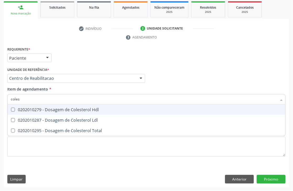
type input "colest"
click at [35, 105] on span "0202010279 - Dosagem de Colesterol Hdl" at bounding box center [147, 110] width 278 height 10
checkbox Hdl "true"
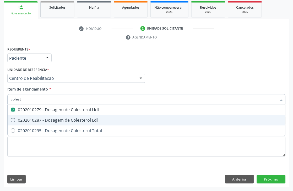
click at [37, 121] on div "0202010287 - Dosagem de Colesterol Ldl" at bounding box center [146, 120] width 271 height 4
checkbox Ldl "true"
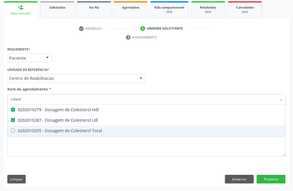
click at [37, 129] on div "0202010295 - Dosagem de Colesterol Total" at bounding box center [146, 131] width 271 height 4
checkbox Total "true"
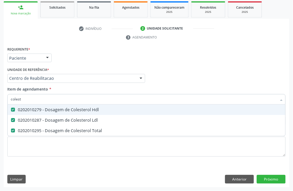
click at [36, 99] on input "colest" at bounding box center [144, 99] width 266 height 10
type input "tri"
checkbox Hdl "false"
checkbox Ldl "false"
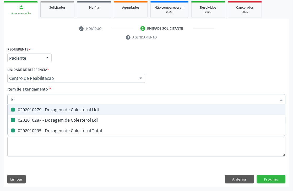
checkbox Total "false"
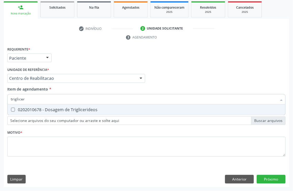
type input "trigliceri"
click at [46, 109] on div "0202010678 - Dosagem de Triglicerideos" at bounding box center [146, 110] width 271 height 4
checkbox Triglicerideos "true"
click at [33, 97] on input "trigliceri" at bounding box center [144, 99] width 266 height 10
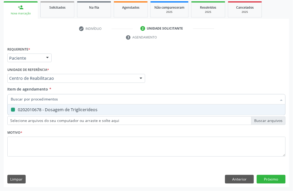
checkbox Triglicerideos "false"
type input "acido ur"
click at [91, 108] on div "0202010120 - Dosagem de Acido Urico" at bounding box center [146, 110] width 271 height 4
checkbox Urico "true"
click at [35, 99] on input "acido ur" at bounding box center [144, 99] width 266 height 10
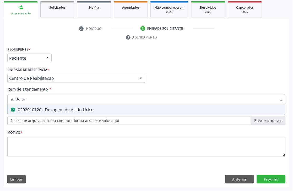
click at [35, 99] on input "acido ur" at bounding box center [144, 99] width 266 height 10
type input "g"
checkbox Urico "false"
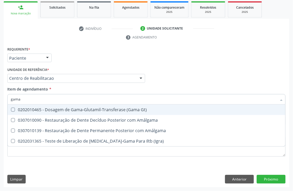
type input "gama g"
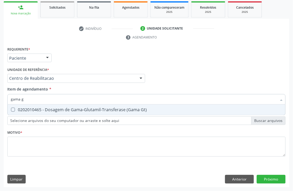
click at [39, 108] on div "0202010465 - Dosagem de Gama-Glutamil-Transferase (Gama Gt)" at bounding box center [146, 110] width 271 height 4
checkbox Gt\) "true"
click at [36, 99] on input "gama g" at bounding box center [144, 99] width 266 height 10
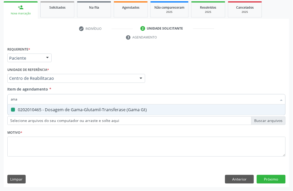
type input "anaç"
checkbox Gt\) "false"
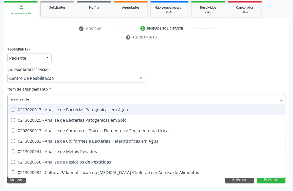
type input "analise de c"
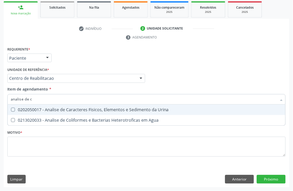
click at [50, 106] on span "0202050017 - Analise de Caracteres Fisicos, Elementos e Sedimento da Urina" at bounding box center [147, 110] width 278 height 10
checkbox Urina "true"
click at [47, 101] on input "analise de c" at bounding box center [144, 99] width 266 height 10
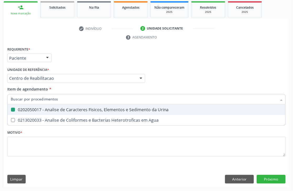
checkbox Urina "false"
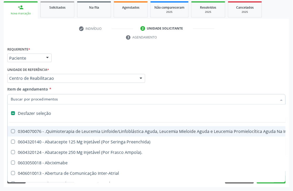
type input "c"
checkbox Punho "true"
checkbox Urina "false"
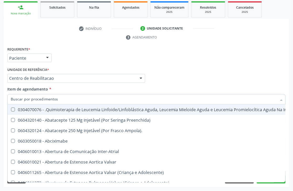
checkbox Urina "false"
checkbox Adolescente\) "true"
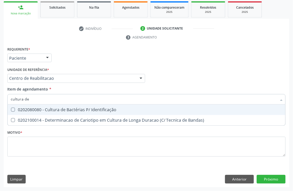
type input "cultura de b"
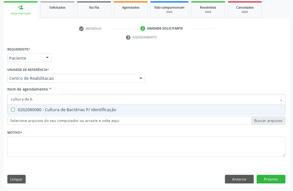
click at [47, 108] on div "0202080080 - Cultura de Bactérias P/ Identificação" at bounding box center [146, 110] width 271 height 4
checkbox Identificação "true"
click at [41, 100] on input "cultura de b" at bounding box center [144, 99] width 266 height 10
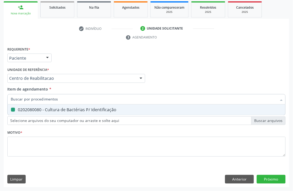
checkbox Identificação "false"
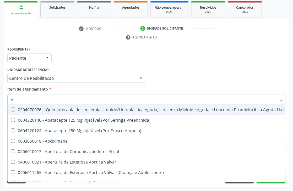
type input "an"
checkbox Quadril "true"
checkbox Urina "false"
checkbox População "true"
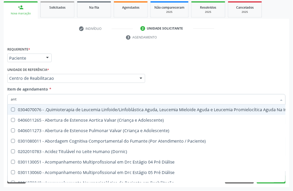
type input "anti"
checkbox Urina "false"
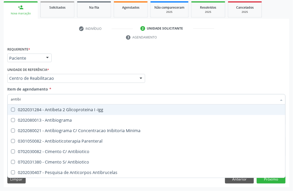
type input "antibio"
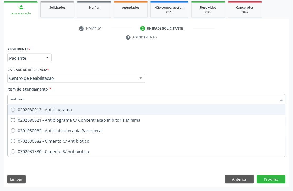
click at [45, 106] on span "0202080013 - Antibiograma" at bounding box center [147, 110] width 278 height 10
checkbox Antibiograma "true"
click at [23, 96] on input "antibio" at bounding box center [144, 99] width 266 height 10
checkbox Antibiograma "false"
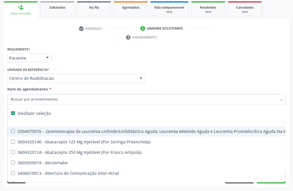
type input "t"
checkbox Reto "true"
checkbox Urina "false"
checkbox Recoberto "true"
checkbox Antibiograma "false"
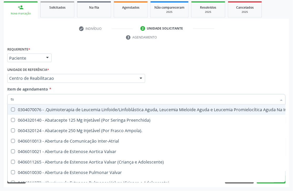
type input "tsh"
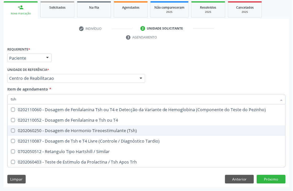
click at [62, 131] on div "0202060250 - Dosagem de Hormonio Tireoestimulante (Tsh)" at bounding box center [146, 131] width 271 height 4
checkbox \(Tsh\) "true"
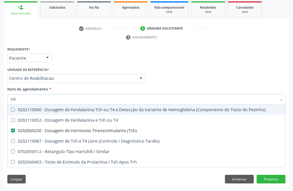
click at [40, 100] on input "tsh" at bounding box center [144, 99] width 266 height 10
type input "t"
checkbox \(Tsh\) "false"
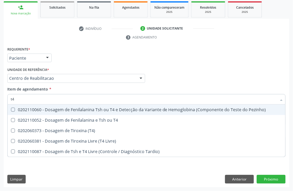
type input "t4 l"
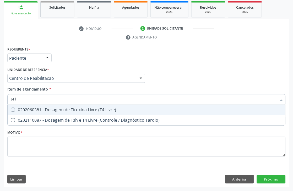
click at [58, 112] on div "0202060381 - Dosagem de Tiroxina Livre (T4 Livre)" at bounding box center [146, 110] width 271 height 4
checkbox Livre\) "true"
click at [33, 101] on input "t4 l" at bounding box center [144, 99] width 266 height 10
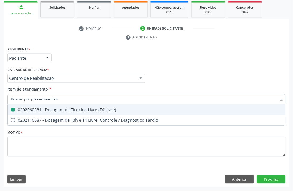
checkbox Livre\) "false"
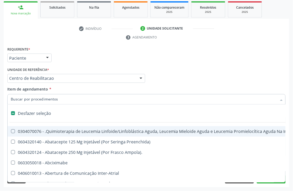
type input "t"
checkbox Reto "true"
checkbox Urina "false"
checkbox Recoberto "true"
checkbox Antibiograma "false"
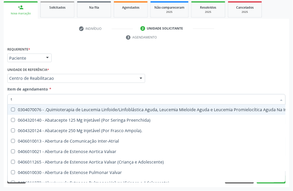
type input "t3"
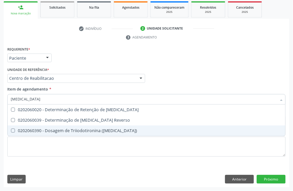
click at [80, 134] on span "0202060390 - Dosagem de Triiodotironina (T3)" at bounding box center [147, 131] width 278 height 10
checkbox \(T3\) "true"
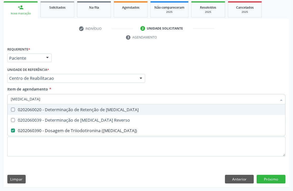
click at [38, 101] on input "t3" at bounding box center [144, 99] width 266 height 10
checkbox \(T3\) "false"
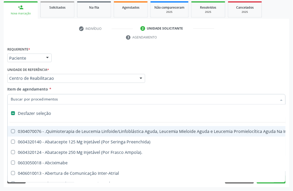
type input "n"
checkbox Inferiores "true"
checkbox Urina "false"
checkbox Primária "true"
checkbox Antibiograma "false"
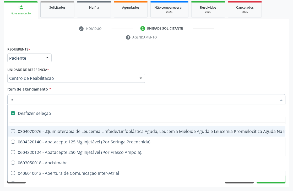
checkbox Posterior "true"
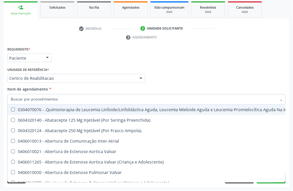
type input "b"
checkbox A\) "true"
checkbox Urina "false"
checkbox Valvular "false"
checkbox Antibiograma "false"
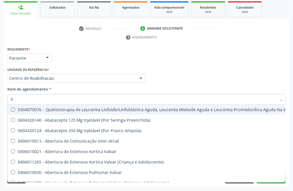
checkbox A "false"
checkbox Comprimido\) "true"
checkbox Identificação "false"
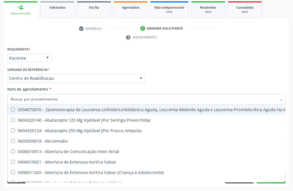
checkbox Antibiograma "false"
checkbox Psicossocial "true"
checkbox Aberto\) "true"
checkbox Identificação "false"
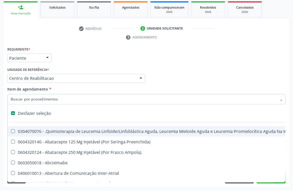
click at [108, 62] on div "Requerente * Paciente Médico(a) Enfermeiro(a) Paciente Nenhum resultado encontr…" at bounding box center [146, 56] width 281 height 20
checkbox Preenchida\) "true"
checkbox Ampola\)\ "true"
checkbox Abciximabe "true"
checkbox Inter-Atrial "true"
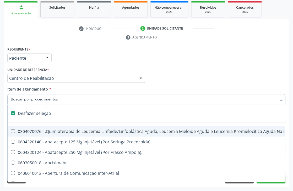
checkbox Valvar "true"
checkbox Adolescente\) "true"
checkbox Valvar "true"
checkbox Adolescente\) "true"
checkbox Paciente\) "true"
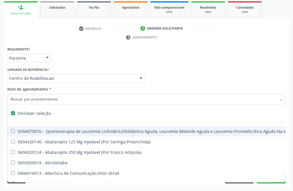
checkbox Dente\) "true"
checkbox Comprimido\) "true"
checkbox \(Dornic\) "true"
checkbox Capsula\) "true"
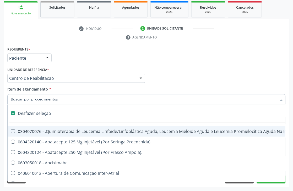
checkbox Psicossocial "true"
checkbox Urina "false"
checkbox Antibiograma "false"
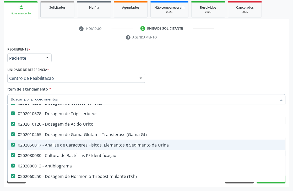
scroll to position [145, 0]
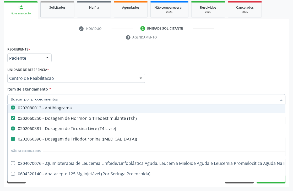
type input "t"
checkbox \(T3\) "false"
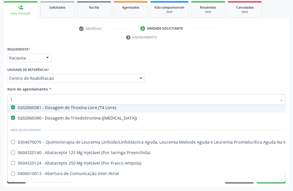
type input "t4"
checkbox Hdl "false"
checkbox Ldl "false"
checkbox Total "false"
checkbox Triglicerideos "false"
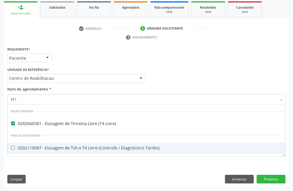
scroll to position [0, 0]
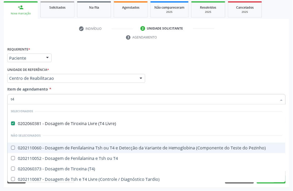
type input "t"
checkbox Pezinho\) "true"
checkbox T4 "true"
checkbox \(T4\) "true"
checkbox Tardio\) "true"
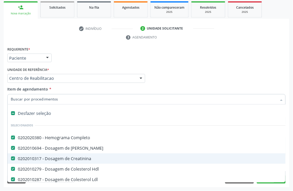
click at [56, 72] on div "Unidade de referência * Centro de Reabilitacao Usf do Mutirao Usf Cohab Usf Cai…" at bounding box center [76, 74] width 138 height 17
type input "t"
checkbox \(T3\) "false"
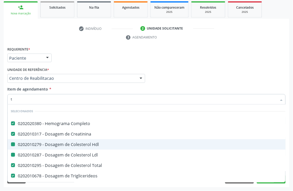
type input "t3"
checkbox Hdl "false"
checkbox Ldl "false"
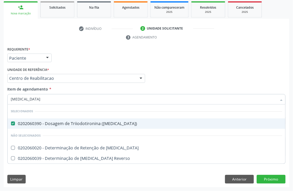
click at [116, 59] on div "Requerente * Paciente Médico(a) Enfermeiro(a) Paciente Nenhum resultado encontr…" at bounding box center [146, 56] width 281 height 20
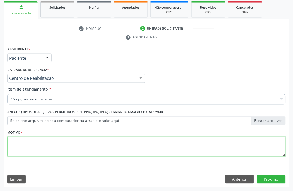
click at [62, 140] on textarea at bounding box center [146, 147] width 278 height 20
type textarea "."
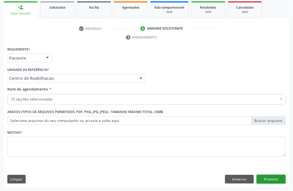
click at [266, 184] on button "Próximo" at bounding box center [271, 179] width 29 height 9
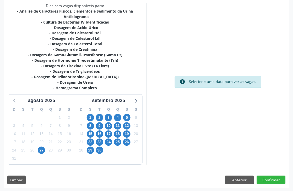
scroll to position [132, 0]
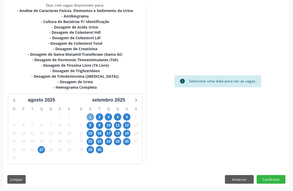
click at [92, 114] on span "1" at bounding box center [90, 117] width 7 height 7
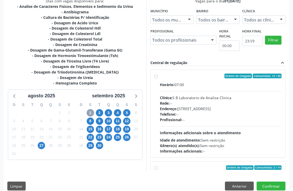
scroll to position [143, 0]
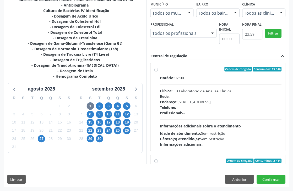
click at [189, 82] on div "Horário: 07:00 Clínica: S B Laboratorio de Analise Clinica Rede: -- Endereço: C…" at bounding box center [221, 111] width 122 height 72
click at [158, 72] on input "Ordem de chegada Consumidos: 13 / 40 Horário: 07:00 Clínica: S B Laboratorio de…" at bounding box center [156, 69] width 4 height 5
radio input "true"
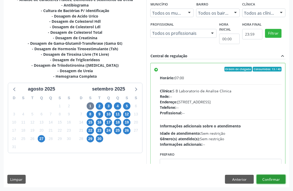
click at [277, 179] on button "Confirmar" at bounding box center [271, 179] width 29 height 9
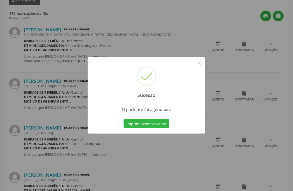
scroll to position [0, 0]
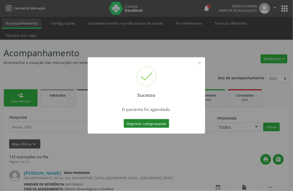
click at [141, 124] on button "Imprimir comprovante" at bounding box center [147, 123] width 46 height 9
